Goal: Find specific page/section: Find specific page/section

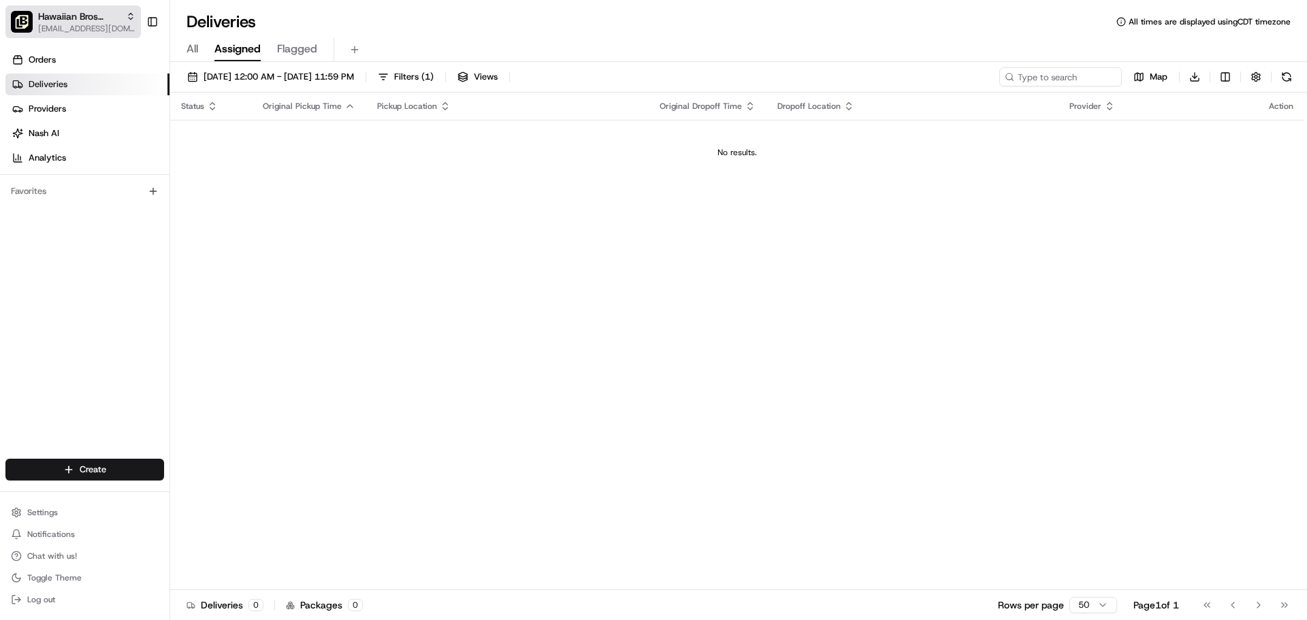
click at [59, 29] on span "[EMAIL_ADDRESS][DOMAIN_NAME]" at bounding box center [86, 28] width 97 height 11
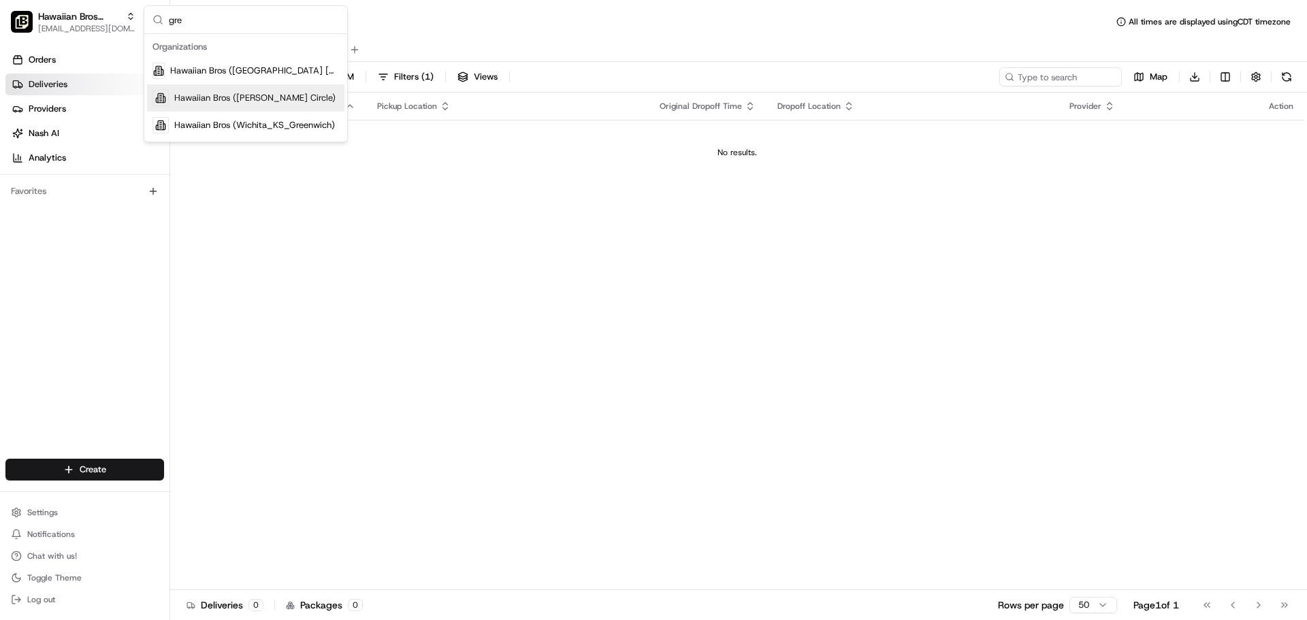
type input "gre"
click at [195, 92] on span "Hawaiian Bros (Gretna_NE_Steven Pointe Circle)" at bounding box center [254, 98] width 161 height 12
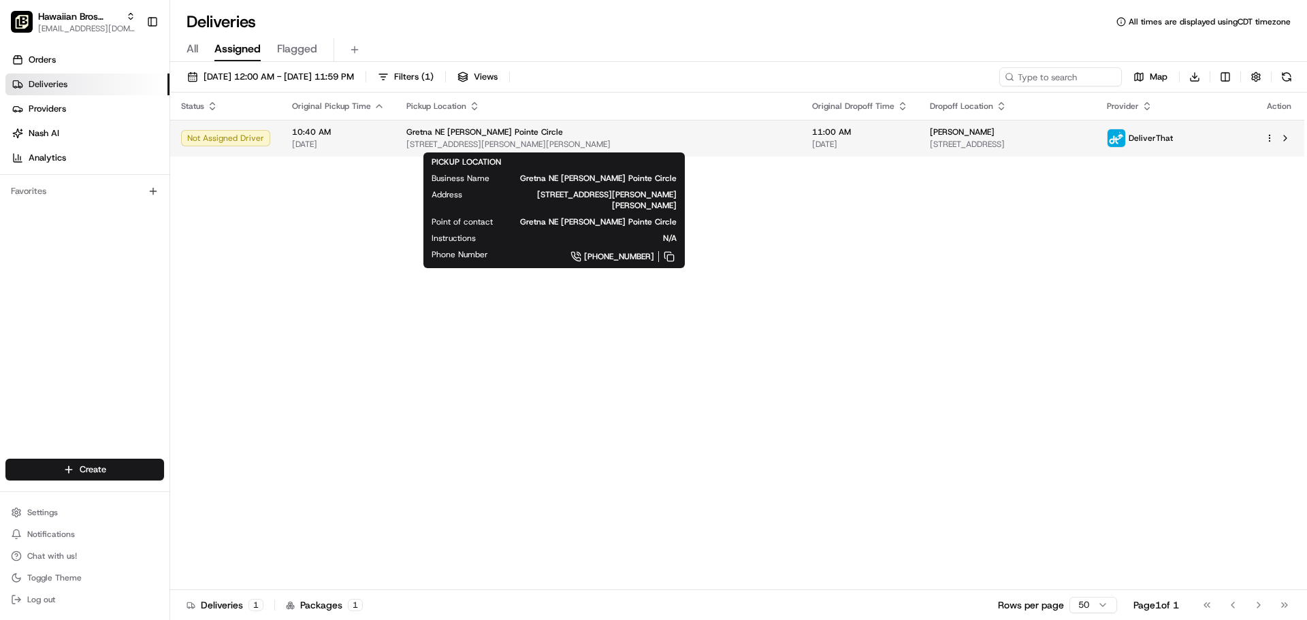
click at [408, 141] on span "16171 Stevens Point Cir, Gretna, NE 68028, USA" at bounding box center [598, 144] width 384 height 11
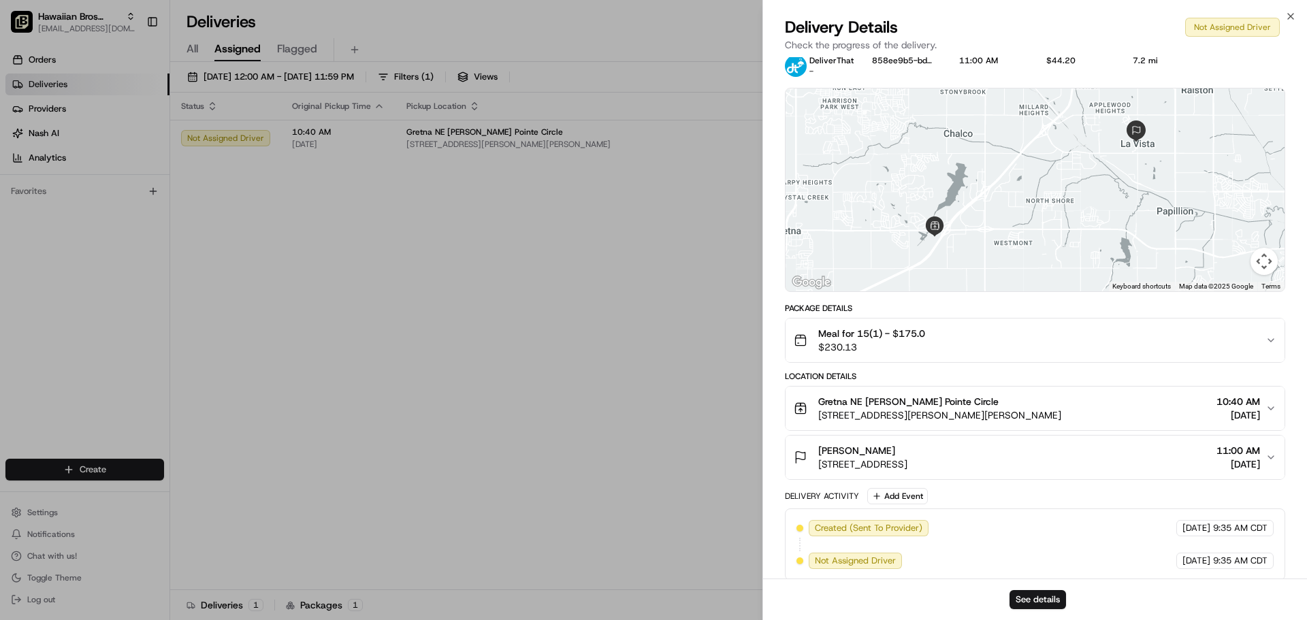
scroll to position [33, 0]
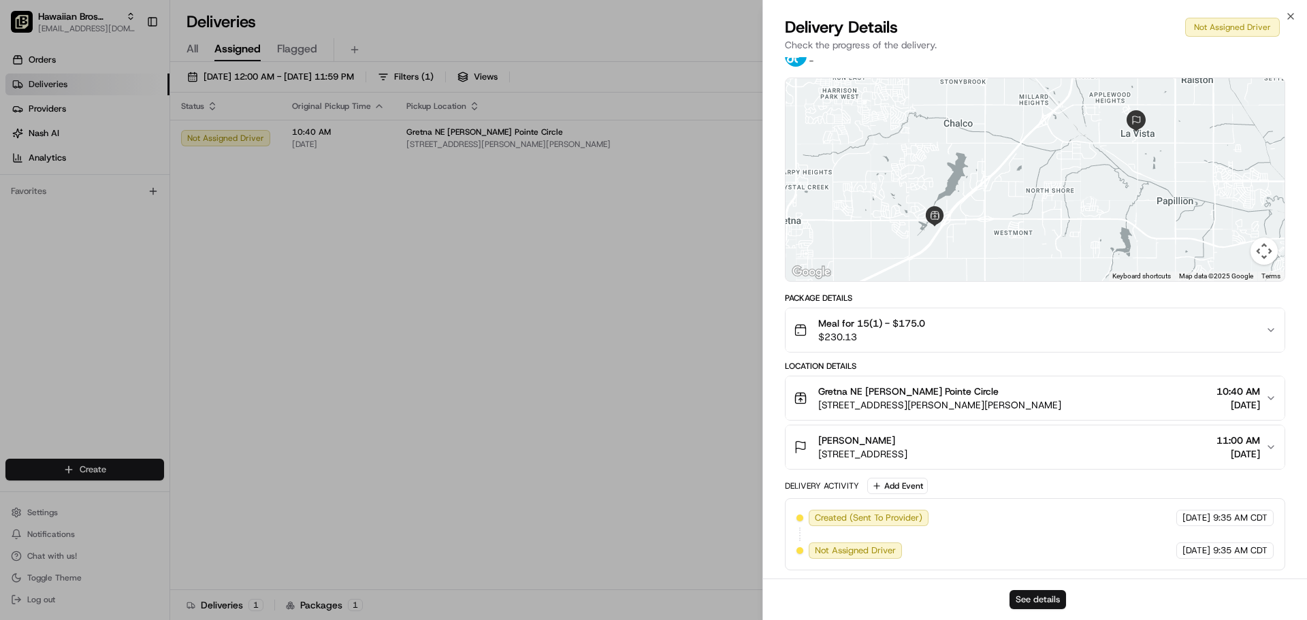
click at [1050, 593] on button "See details" at bounding box center [1037, 599] width 56 height 19
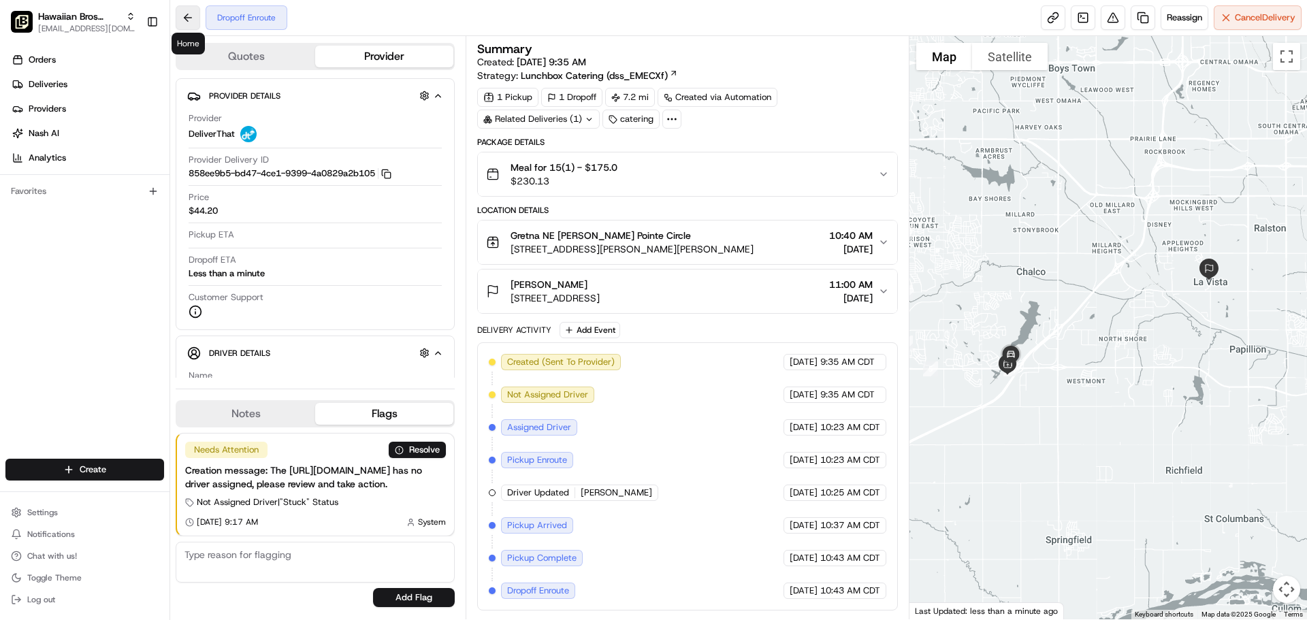
click at [182, 9] on button at bounding box center [188, 17] width 25 height 25
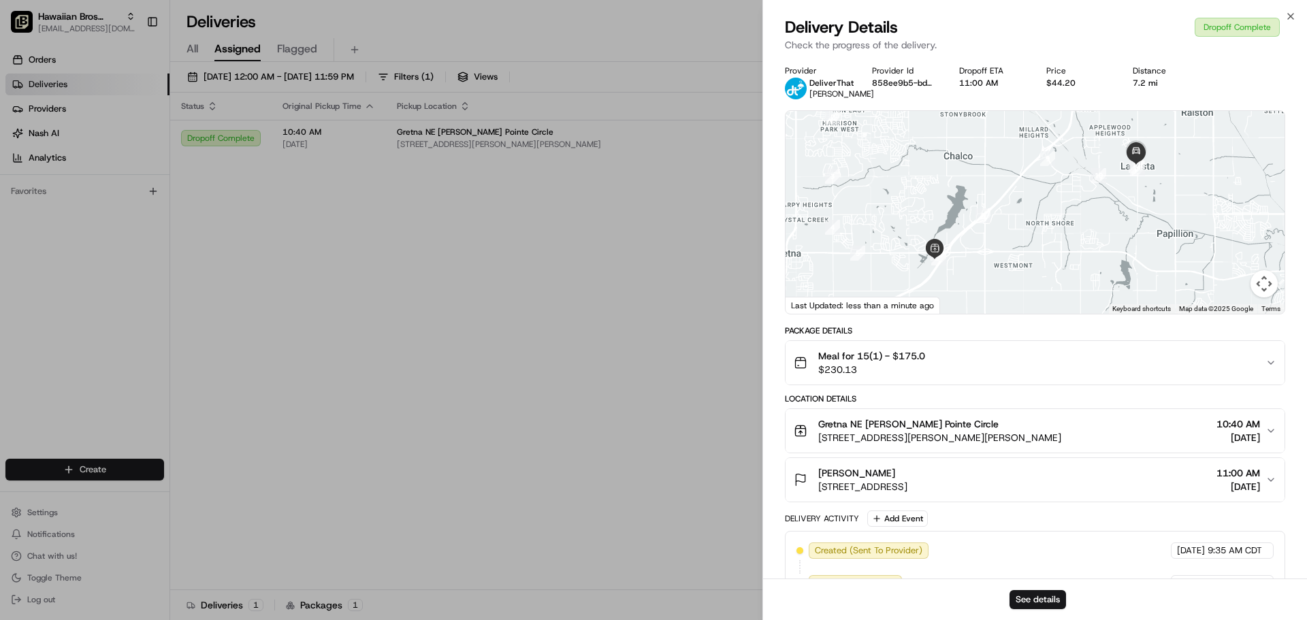
drag, startPoint x: 359, startPoint y: 167, endPoint x: 141, endPoint y: 5, distance: 272.4
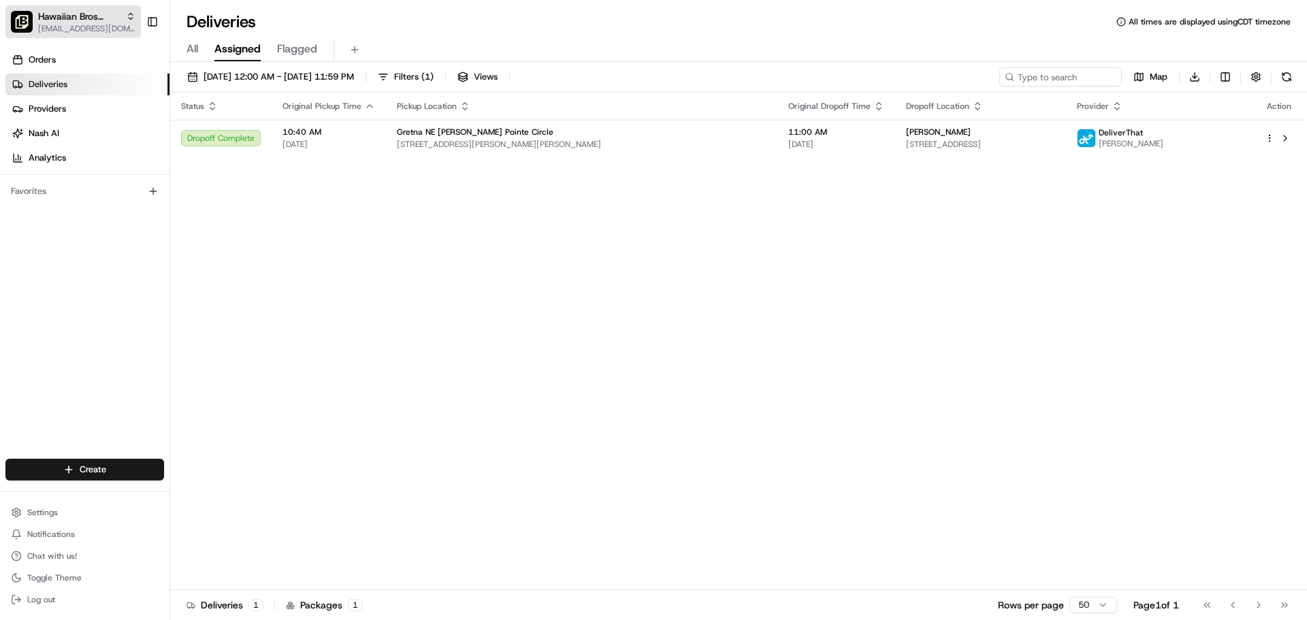
click at [118, 27] on span "[EMAIL_ADDRESS][DOMAIN_NAME]" at bounding box center [86, 28] width 97 height 11
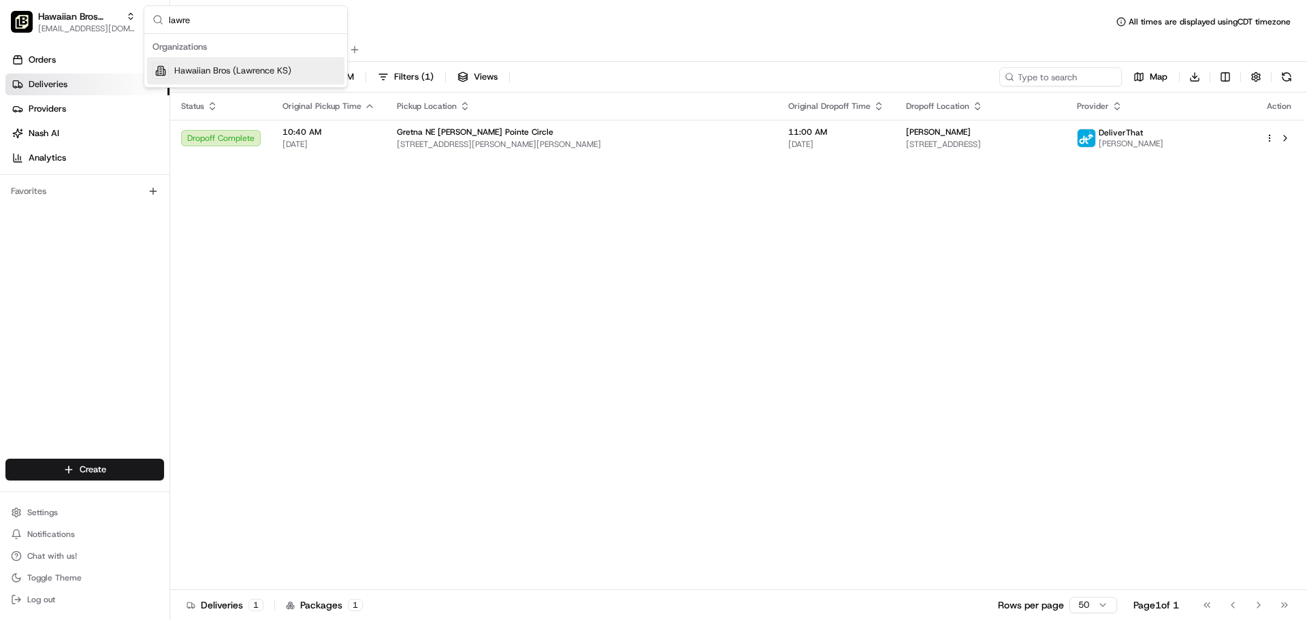
type input "lawre"
click at [258, 64] on div "Hawaiian Bros (Lawrence KS)" at bounding box center [245, 70] width 197 height 27
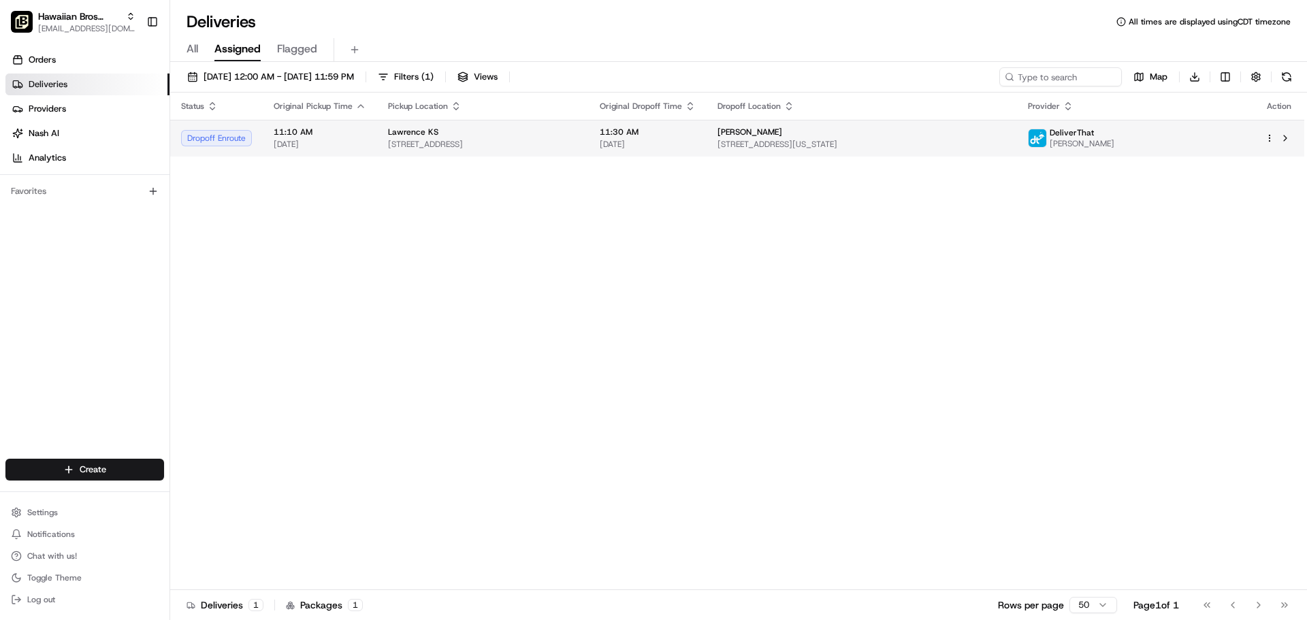
click at [496, 138] on div "Lawrence KS" at bounding box center [483, 132] width 190 height 11
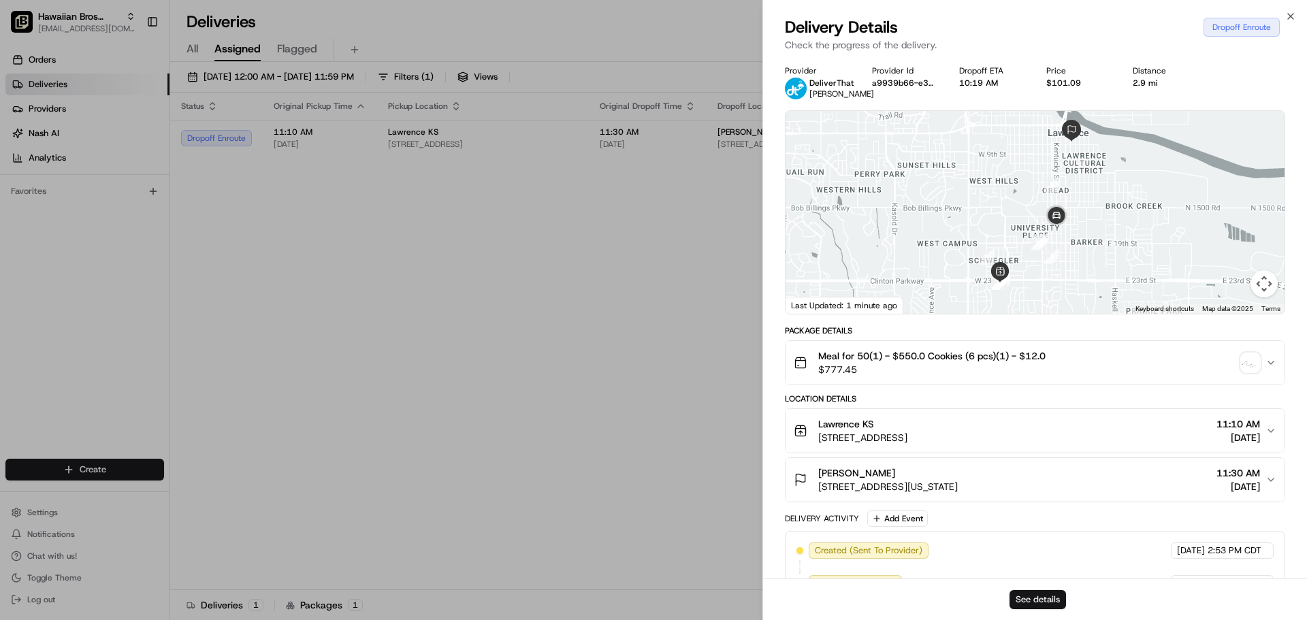
click at [1054, 598] on button "See details" at bounding box center [1037, 599] width 56 height 19
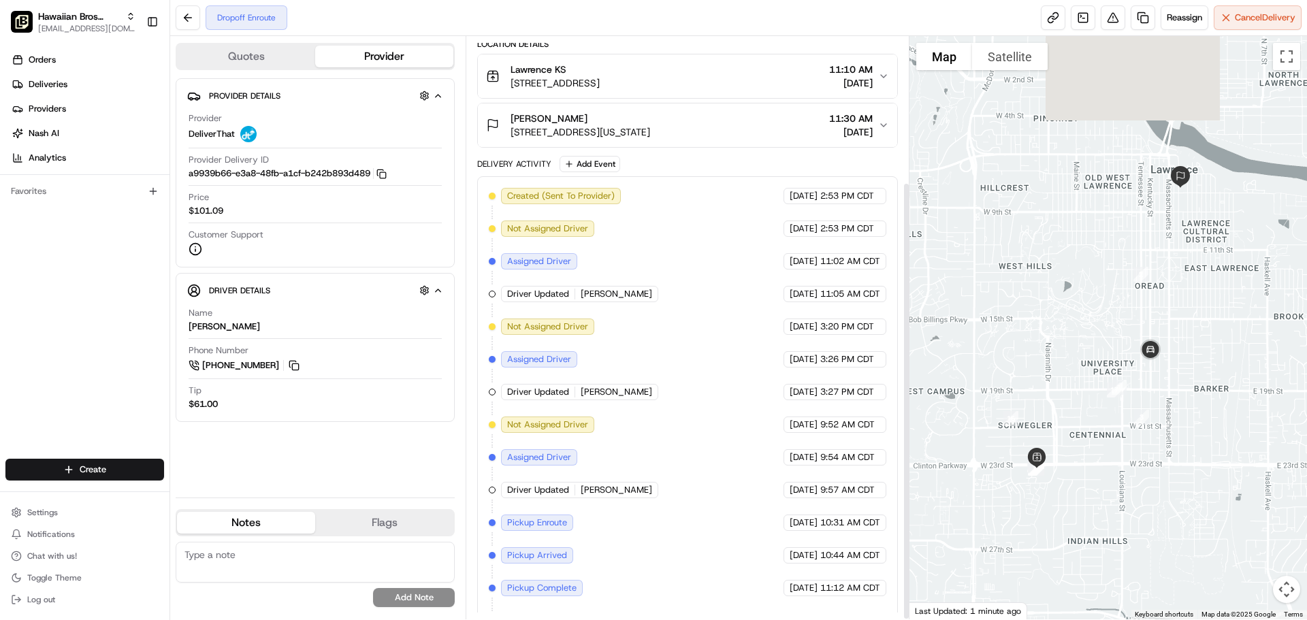
scroll to position [194, 0]
